Goal: Task Accomplishment & Management: Complete application form

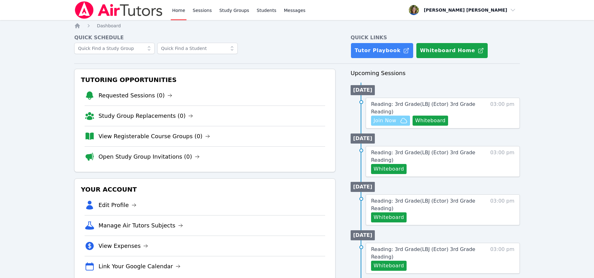
click at [393, 120] on span "Join Now" at bounding box center [384, 121] width 23 height 8
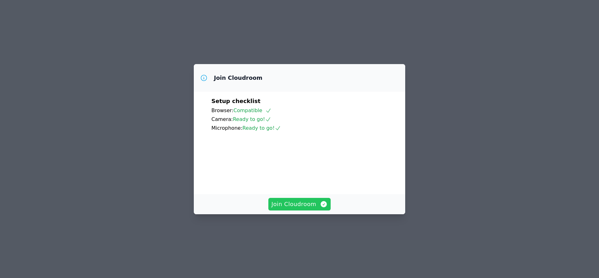
click at [290, 209] on span "Join Cloudroom" at bounding box center [299, 204] width 56 height 9
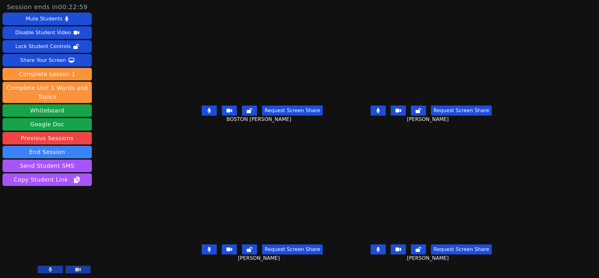
click at [380, 252] on icon at bounding box center [377, 249] width 3 height 5
click at [380, 113] on icon at bounding box center [378, 110] width 4 height 5
click at [207, 113] on icon at bounding box center [208, 110] width 3 height 5
click at [207, 252] on icon at bounding box center [208, 249] width 3 height 5
click at [381, 113] on icon at bounding box center [378, 110] width 6 height 5
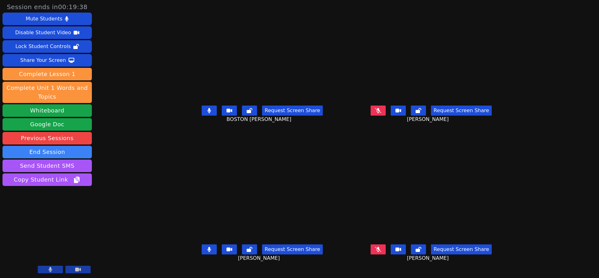
click at [381, 113] on icon at bounding box center [378, 110] width 6 height 5
click at [381, 252] on icon at bounding box center [378, 249] width 6 height 5
click at [380, 252] on icon at bounding box center [377, 249] width 3 height 5
click at [206, 252] on icon at bounding box center [209, 249] width 6 height 5
click at [202, 116] on button at bounding box center [209, 111] width 15 height 10
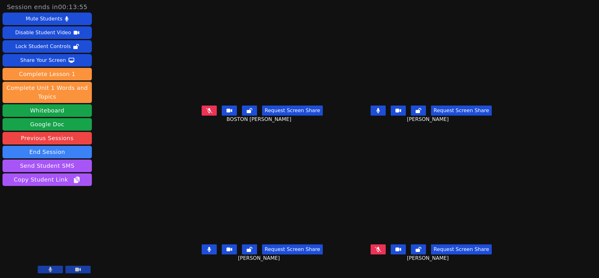
click at [381, 252] on icon at bounding box center [378, 249] width 6 height 5
click at [206, 113] on icon at bounding box center [209, 110] width 6 height 5
click at [207, 252] on icon at bounding box center [208, 249] width 3 height 5
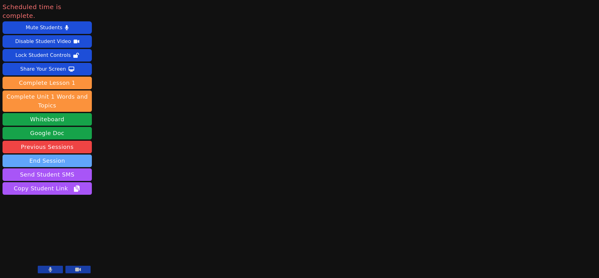
click at [64, 155] on button "End Session" at bounding box center [47, 161] width 89 height 13
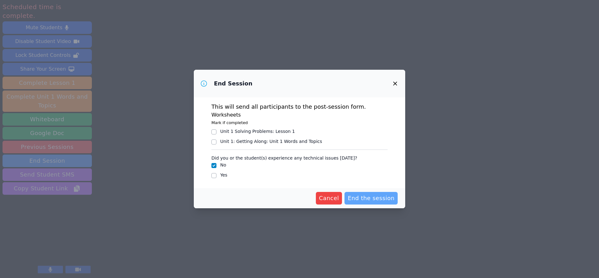
click at [366, 197] on span "End the session" at bounding box center [370, 198] width 47 height 9
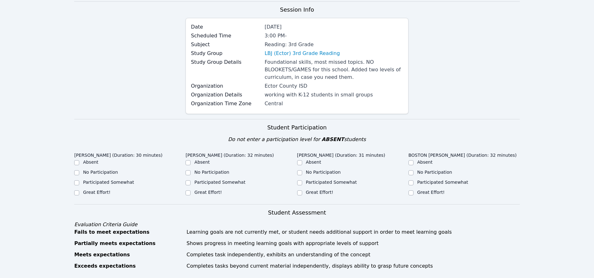
scroll to position [48, 0]
click at [77, 192] on input "Great Effort!" at bounding box center [76, 192] width 5 height 5
checkbox input "true"
click at [190, 192] on input "Great Effort!" at bounding box center [187, 192] width 5 height 5
checkbox input "true"
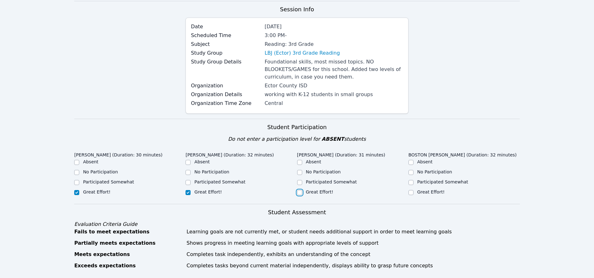
click at [301, 192] on input "Great Effort!" at bounding box center [299, 192] width 5 height 5
checkbox input "true"
click at [412, 193] on input "Great Effort!" at bounding box center [410, 192] width 5 height 5
checkbox input "true"
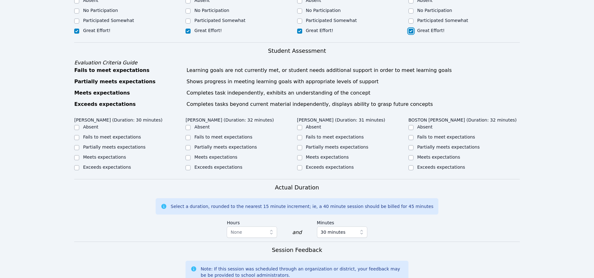
scroll to position [240, 0]
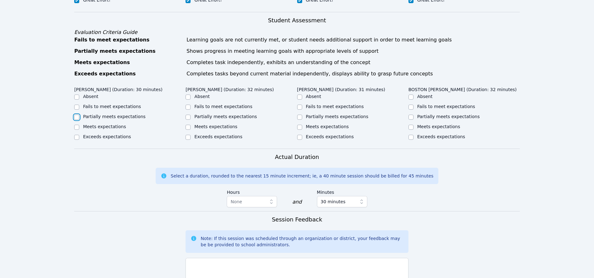
click at [75, 117] on input "Partially meets expectations" at bounding box center [76, 117] width 5 height 5
checkbox input "true"
click at [187, 116] on input "Partially meets expectations" at bounding box center [187, 117] width 5 height 5
checkbox input "true"
drag, startPoint x: 299, startPoint y: 115, endPoint x: 348, endPoint y: 116, distance: 49.7
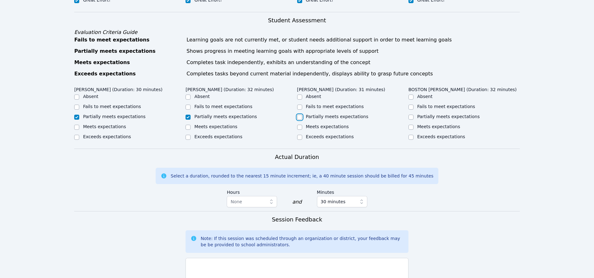
click at [300, 116] on input "Partially meets expectations" at bounding box center [299, 117] width 5 height 5
checkbox input "true"
click at [411, 117] on input "Partially meets expectations" at bounding box center [410, 117] width 5 height 5
checkbox input "true"
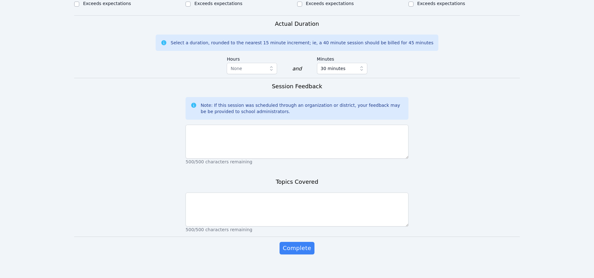
scroll to position [380, 0]
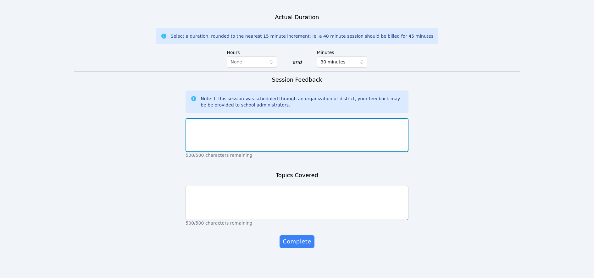
click at [220, 126] on textarea at bounding box center [296, 135] width 223 height 34
click at [195, 124] on textarea "All students arrived closer to the scheduled time." at bounding box center [296, 135] width 223 height 34
click at [331, 124] on textarea "It was great that all students arrived closer to the scheduled time." at bounding box center [296, 135] width 223 height 34
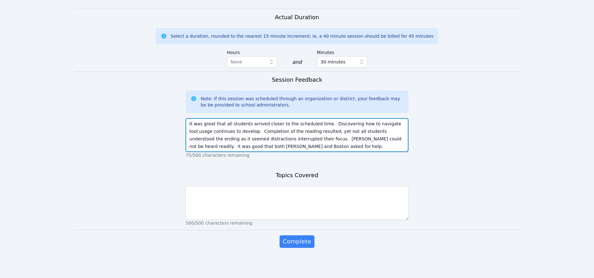
scroll to position [4, 0]
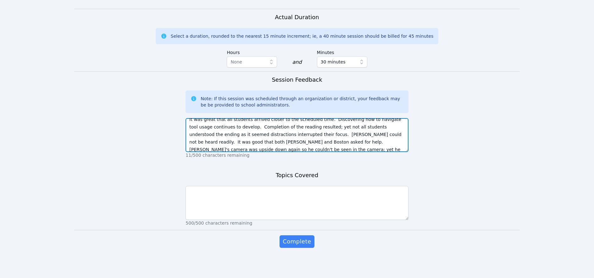
click at [287, 142] on textarea "It was great that all students arrived closer to the scheduled time. Discoverin…" at bounding box center [296, 135] width 223 height 34
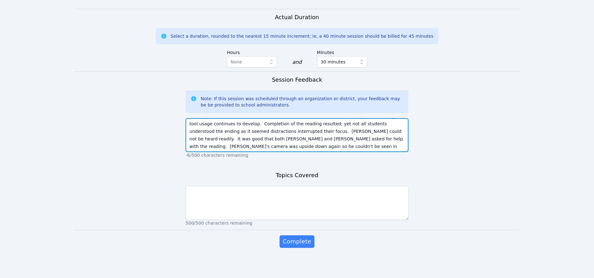
type textarea "It was great that all students arrived closer to the scheduled time. Discoverin…"
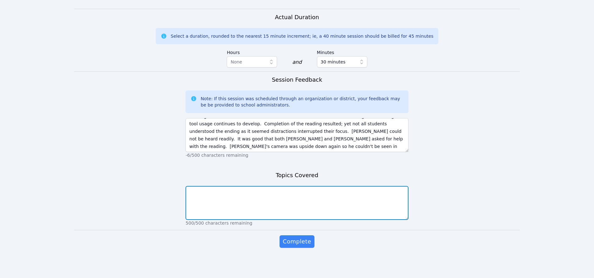
click at [213, 200] on textarea at bounding box center [296, 203] width 223 height 34
click at [235, 191] on textarea "Session 1 Bear and Turle Have a RAce" at bounding box center [296, 203] width 223 height 34
click at [261, 191] on textarea "Session 1 Bear and Turtle Have a RAce" at bounding box center [296, 203] width 223 height 34
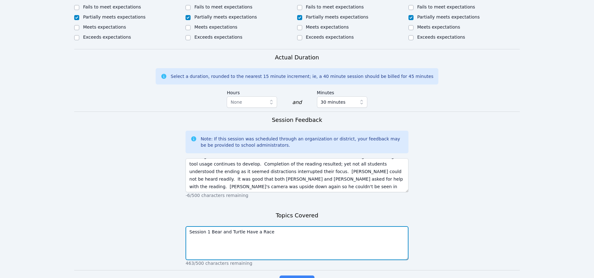
scroll to position [380, 0]
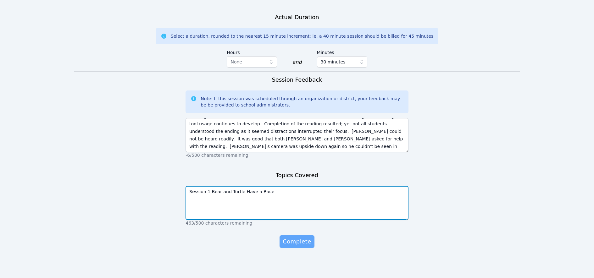
type textarea "Session 1 Bear and Turtle Have a Race"
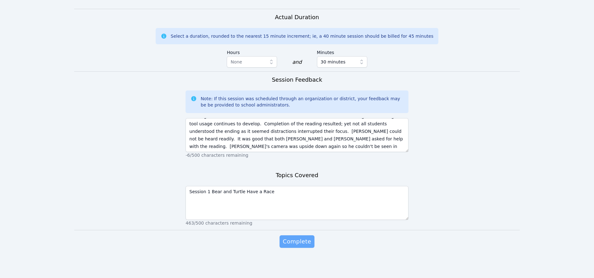
click at [296, 240] on span "Complete" at bounding box center [297, 241] width 28 height 9
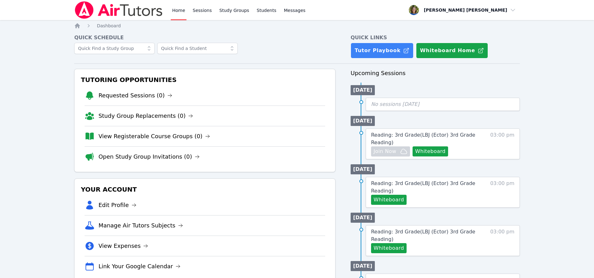
scroll to position [1, 0]
